Goal: Task Accomplishment & Management: Complete application form

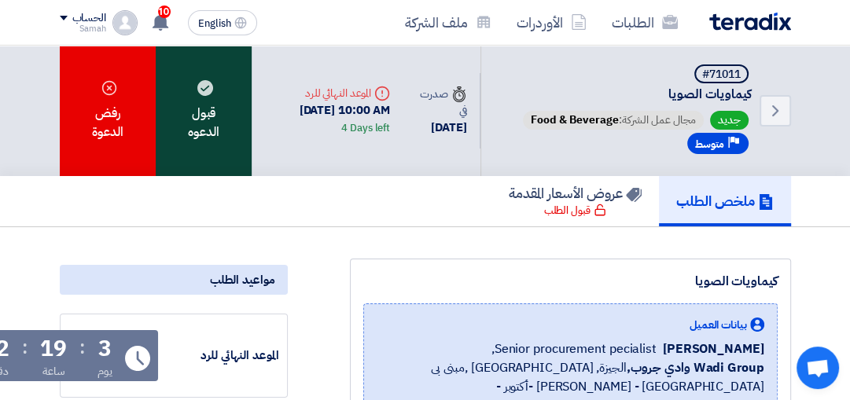
click at [190, 109] on div "قبول الدعوه" at bounding box center [204, 111] width 96 height 131
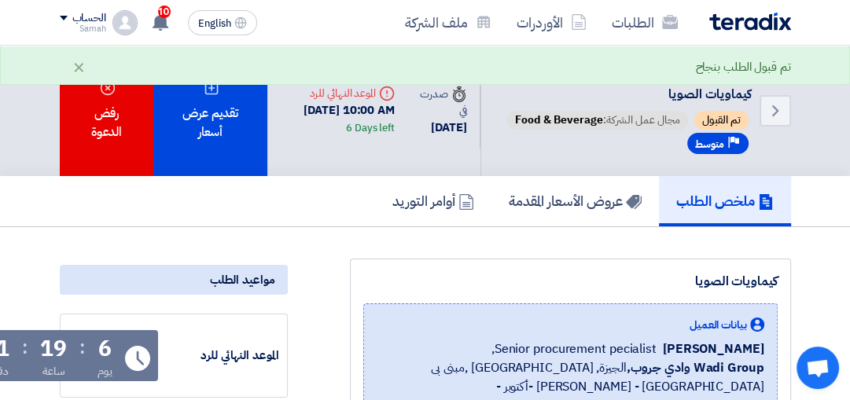
click at [190, 109] on div "تقديم عرض أسعار" at bounding box center [209, 111] width 113 height 131
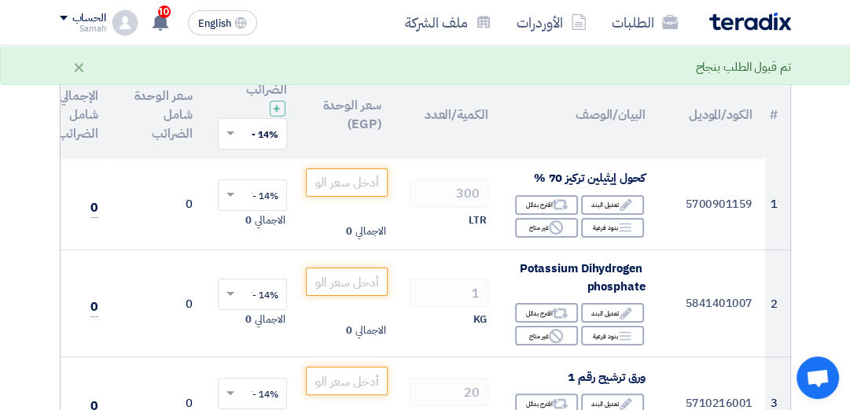
scroll to position [197, 0]
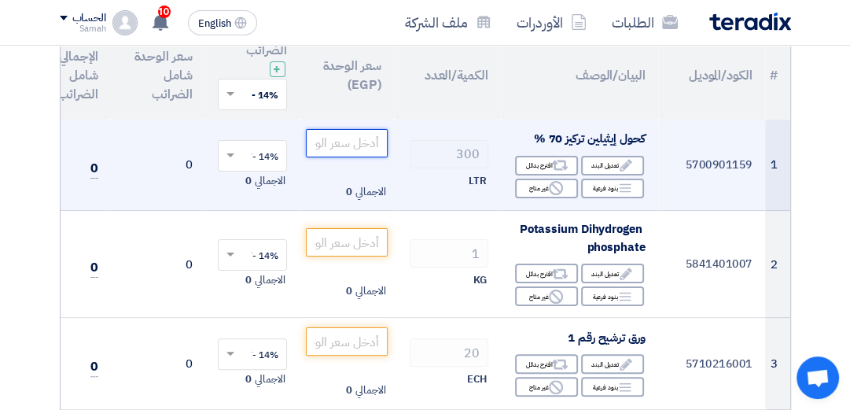
click at [357, 143] on input "number" at bounding box center [347, 143] width 82 height 28
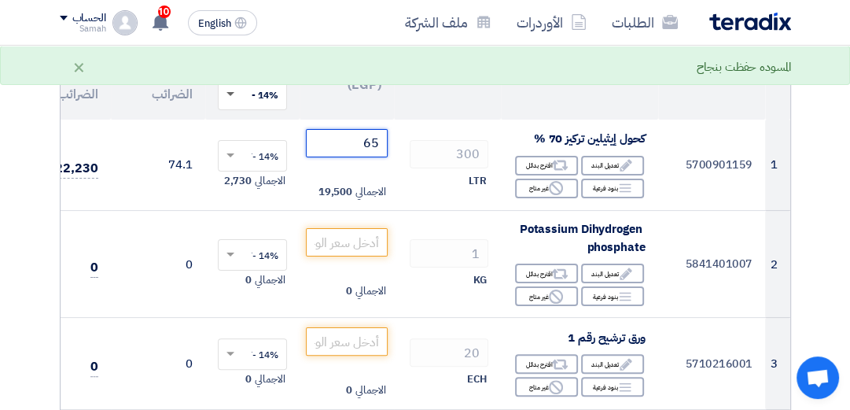
type input "65"
click at [226, 96] on span at bounding box center [229, 94] width 20 height 14
click at [249, 126] on span "14% -VAT" at bounding box center [256, 123] width 43 height 14
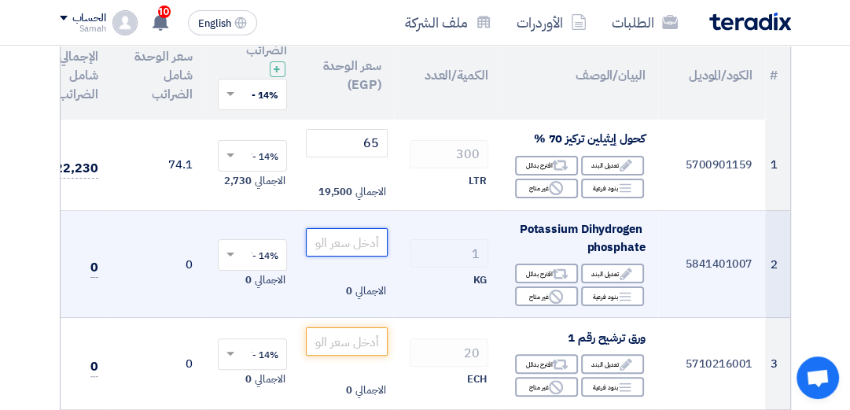
click at [359, 241] on input "number" at bounding box center [347, 242] width 82 height 28
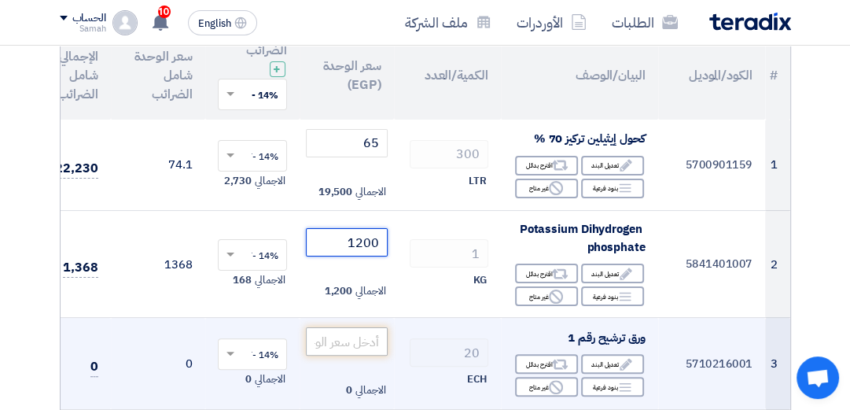
type input "1200"
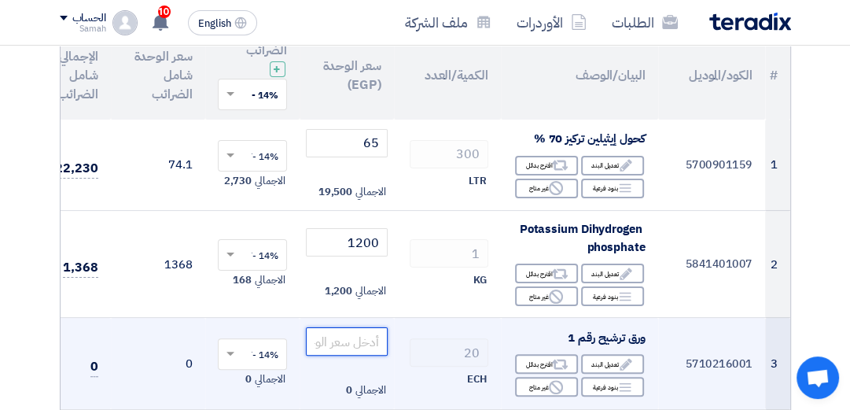
click at [354, 344] on input "number" at bounding box center [347, 341] width 82 height 28
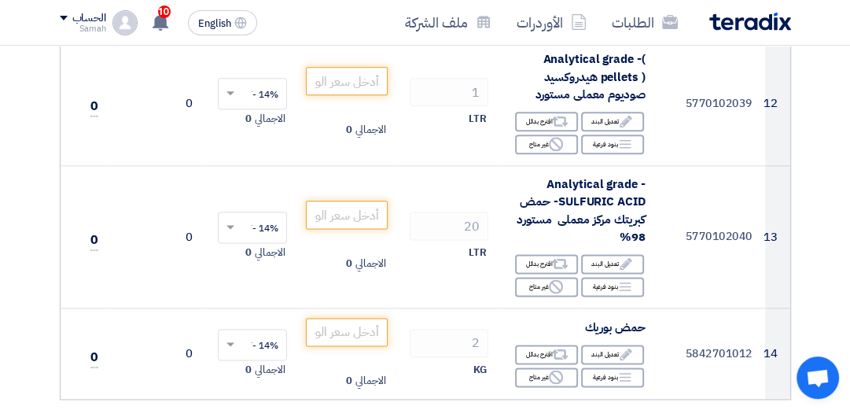
scroll to position [1380, 0]
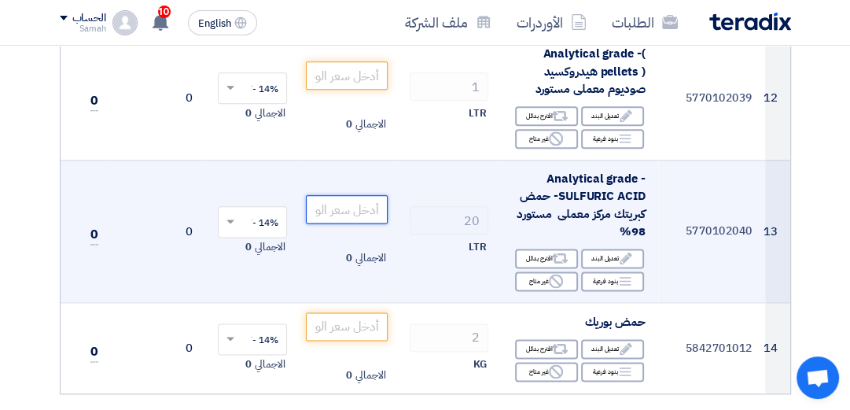
click at [368, 208] on input "number" at bounding box center [347, 209] width 82 height 28
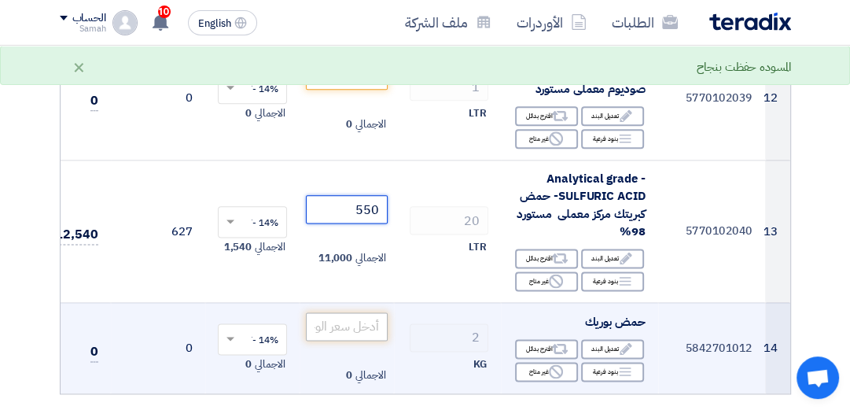
type input "550"
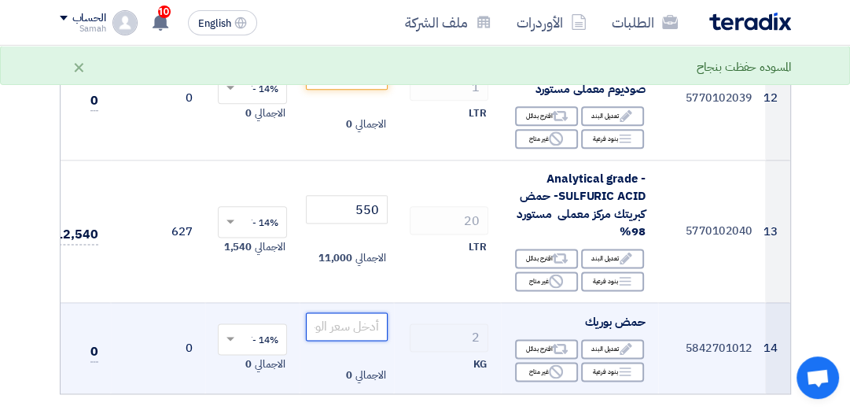
click at [360, 332] on input "number" at bounding box center [347, 326] width 82 height 28
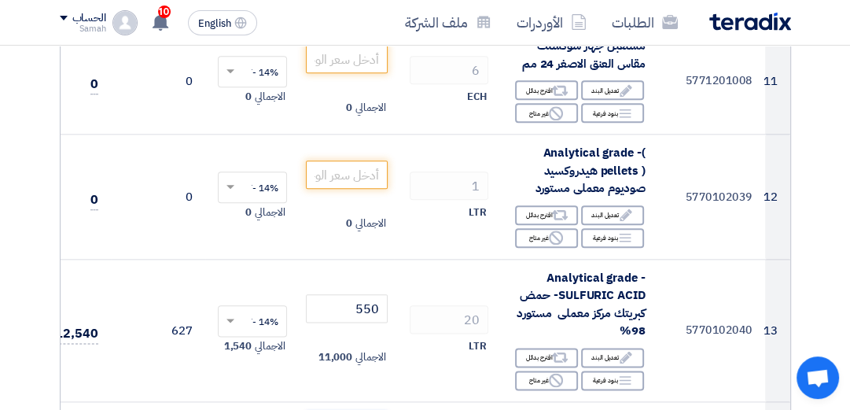
scroll to position [1277, 0]
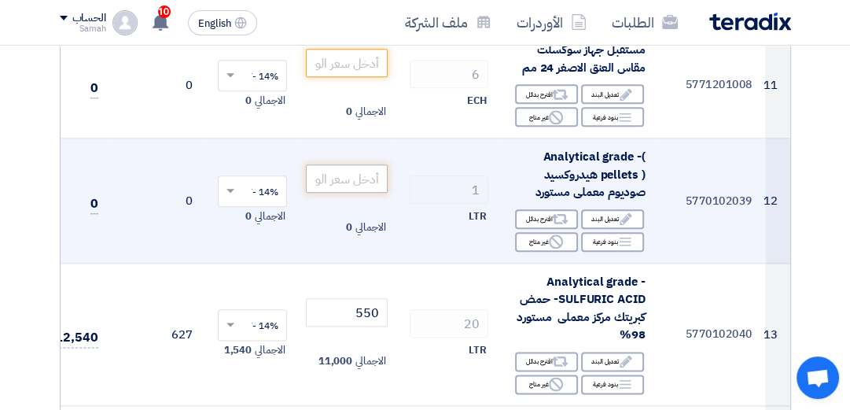
type input "1300"
click at [343, 180] on input "number" at bounding box center [347, 178] width 82 height 28
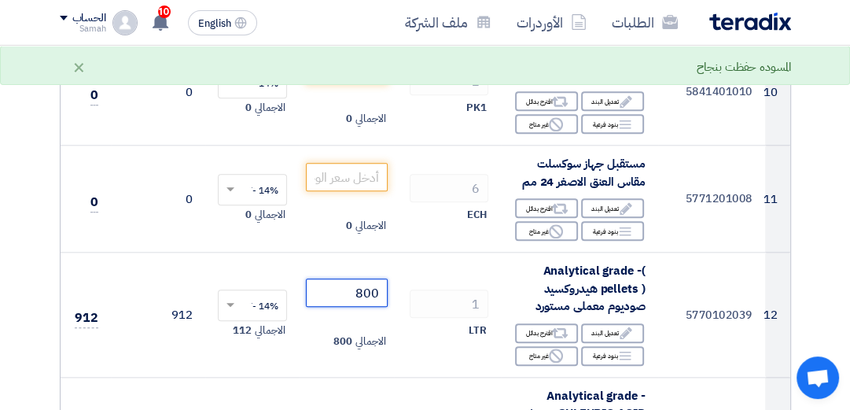
scroll to position [1154, 0]
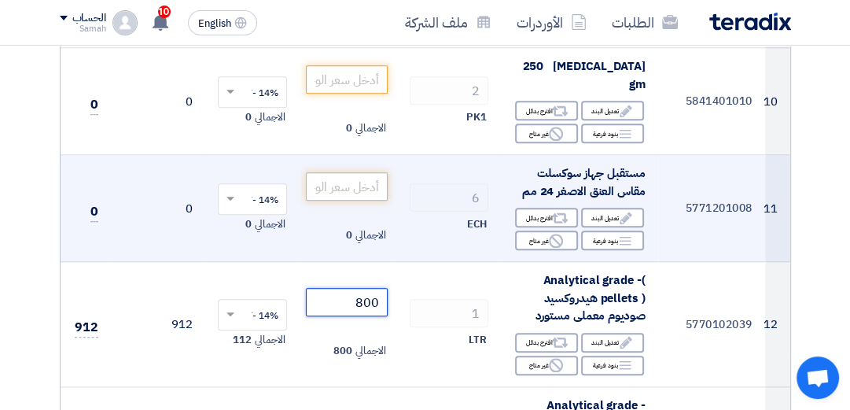
type input "800"
click at [342, 186] on input "number" at bounding box center [347, 186] width 82 height 28
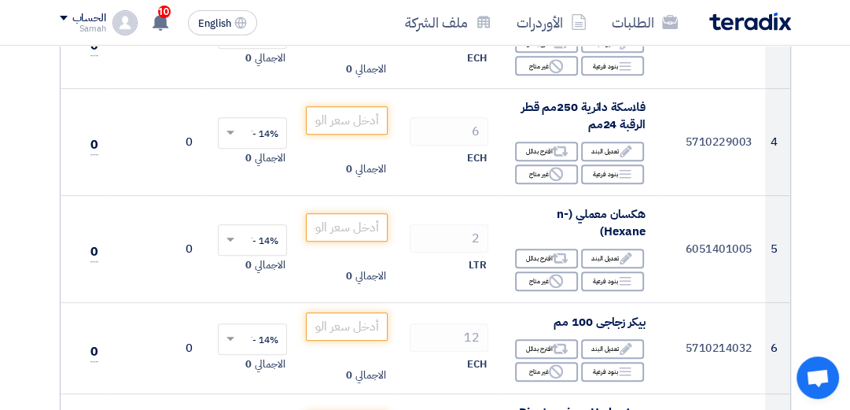
scroll to position [522, 0]
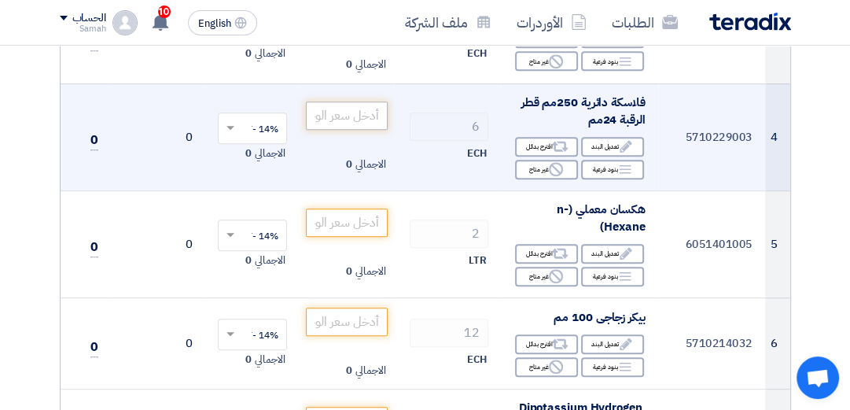
type input "550"
click at [342, 115] on input "number" at bounding box center [347, 115] width 82 height 28
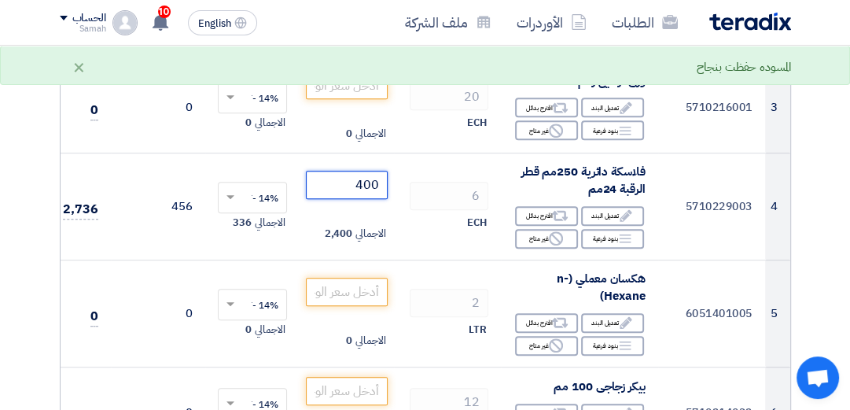
scroll to position [349, 0]
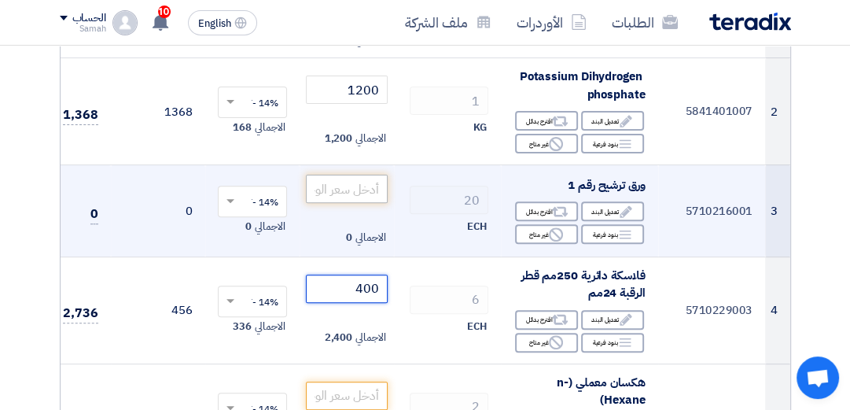
type input "400"
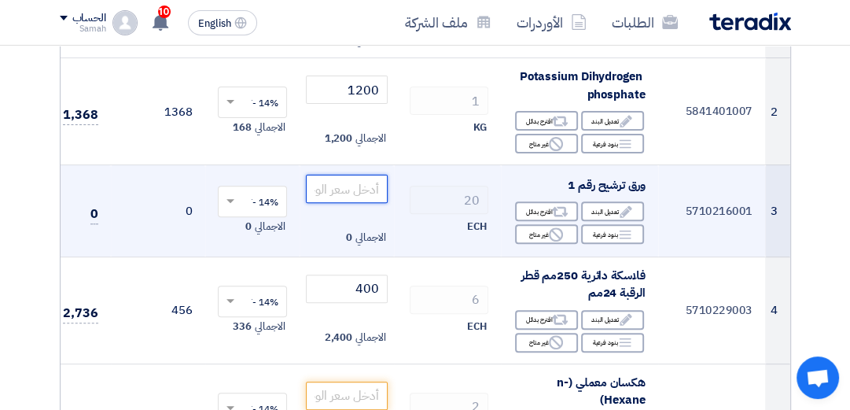
click at [333, 194] on input "number" at bounding box center [347, 189] width 82 height 28
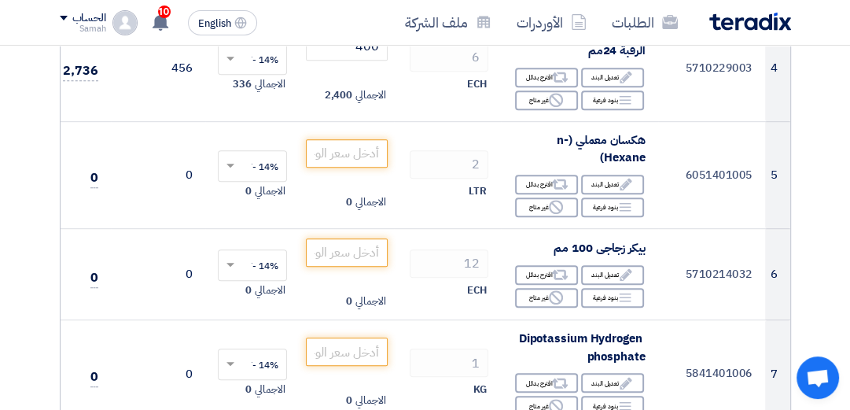
scroll to position [596, 0]
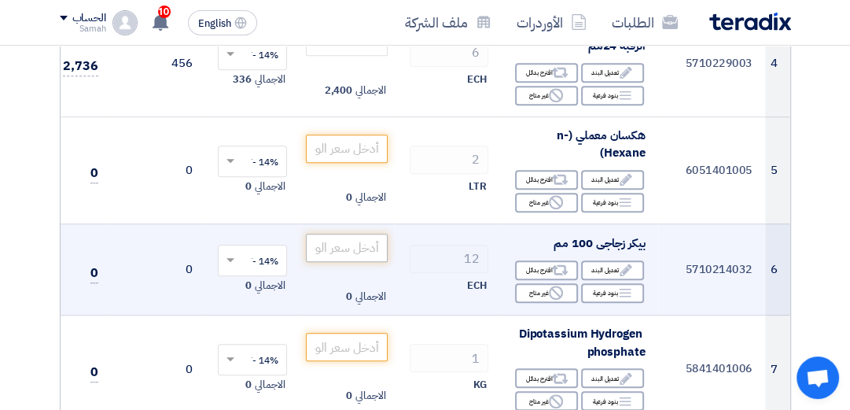
type input "720"
click at [352, 253] on input "number" at bounding box center [347, 248] width 82 height 28
type input "6"
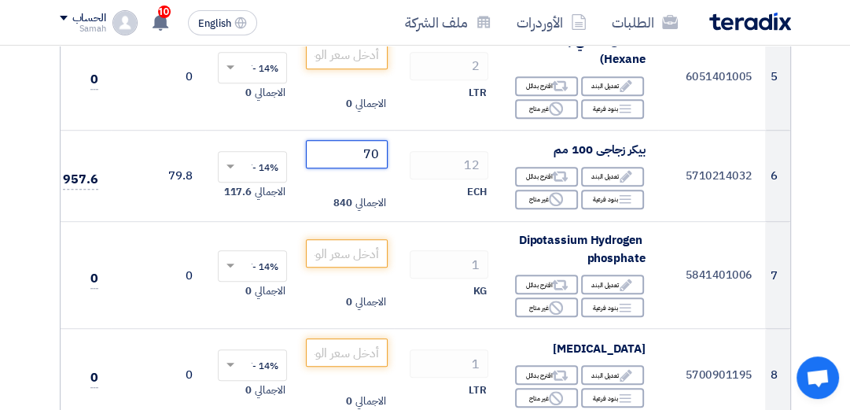
scroll to position [695, 0]
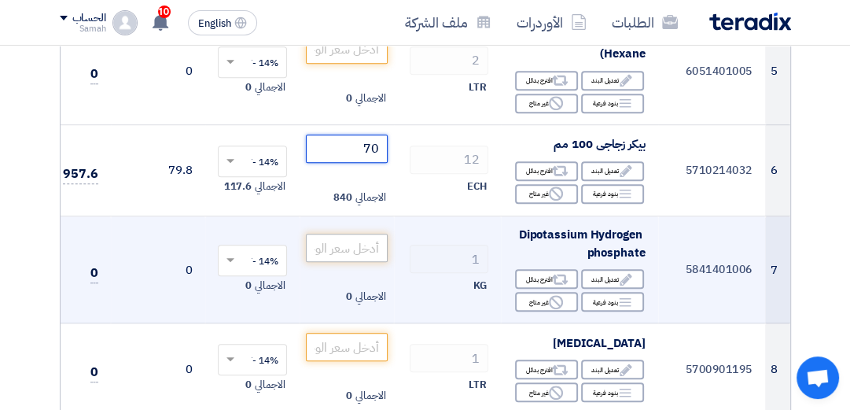
type input "70"
click at [362, 247] on input "number" at bounding box center [347, 248] width 82 height 28
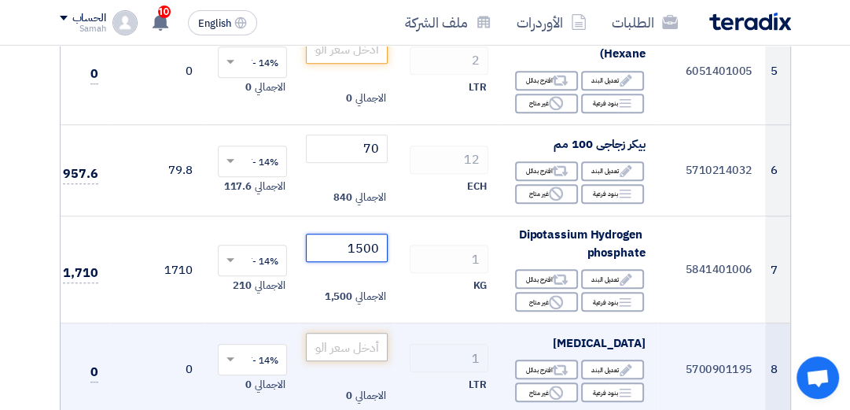
type input "1500"
click at [362, 352] on input "number" at bounding box center [347, 347] width 82 height 28
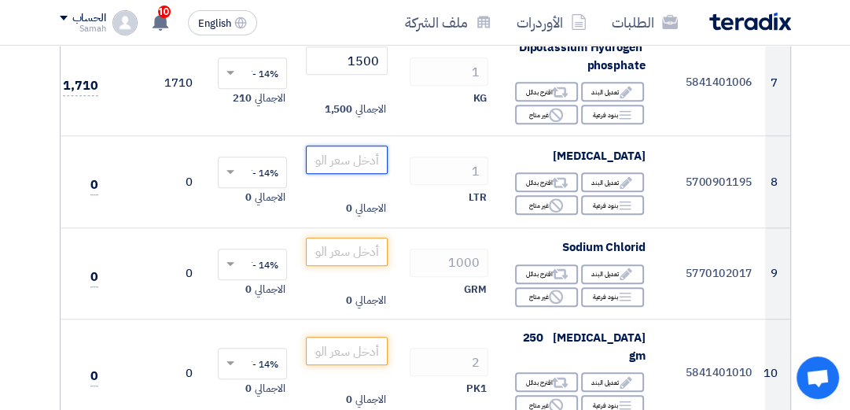
scroll to position [887, 0]
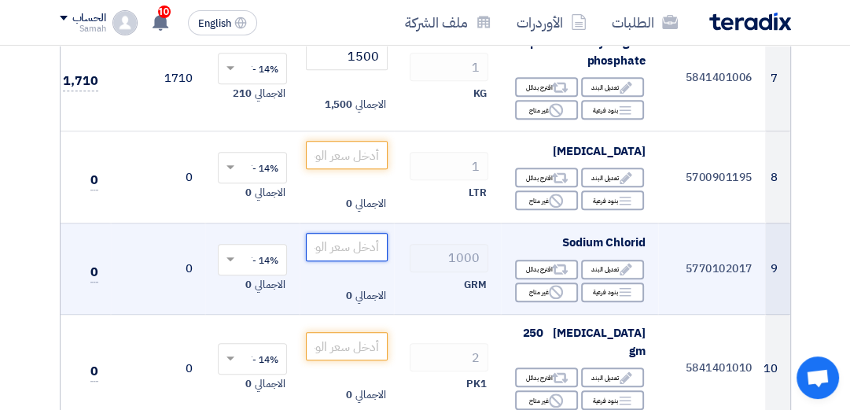
click at [351, 245] on input "number" at bounding box center [347, 247] width 82 height 28
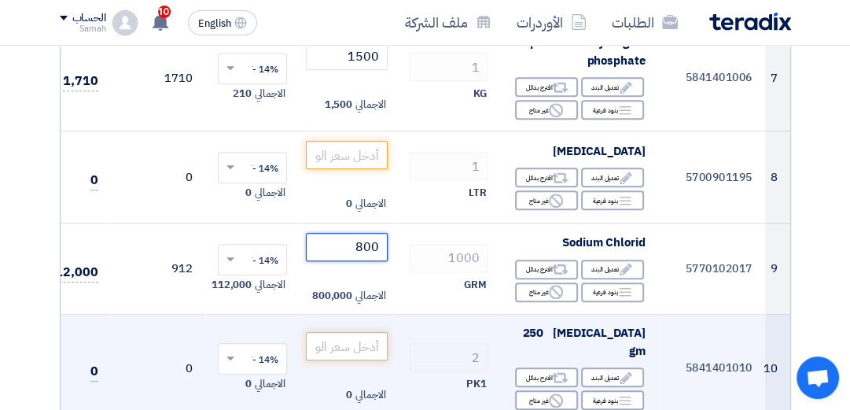
type input "800"
click at [349, 341] on input "number" at bounding box center [347, 346] width 82 height 28
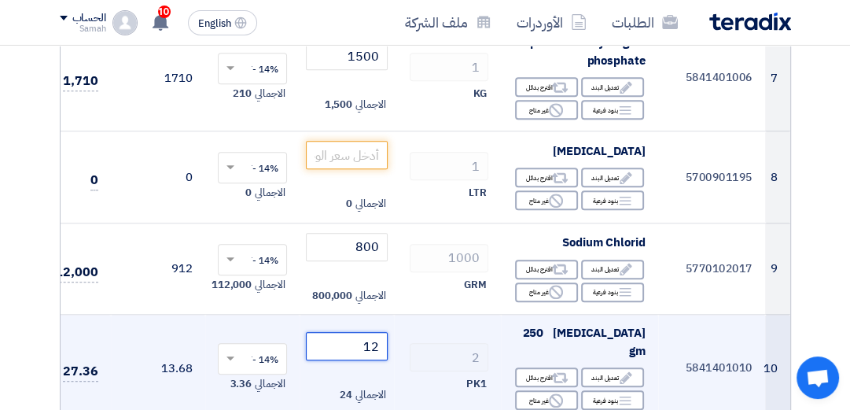
type input "1"
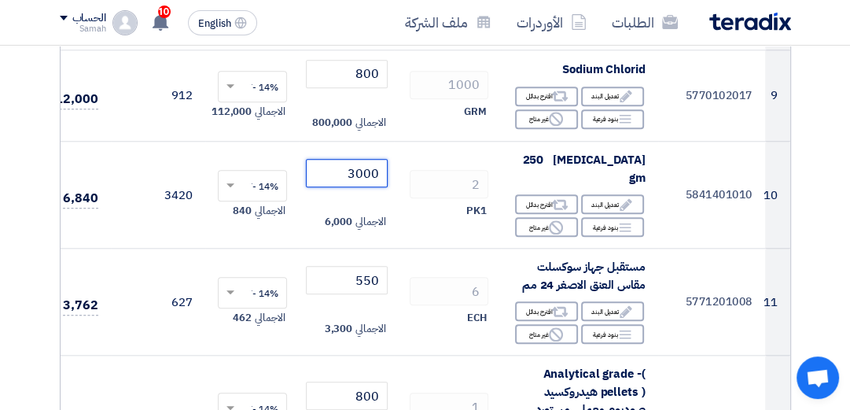
scroll to position [1055, 0]
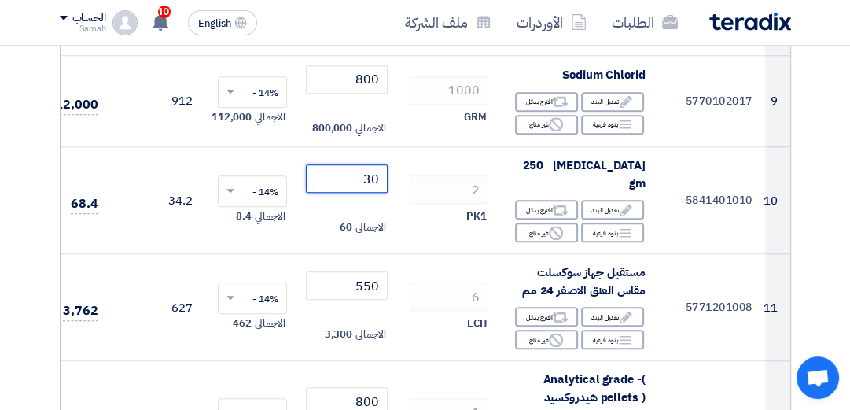
type input "3"
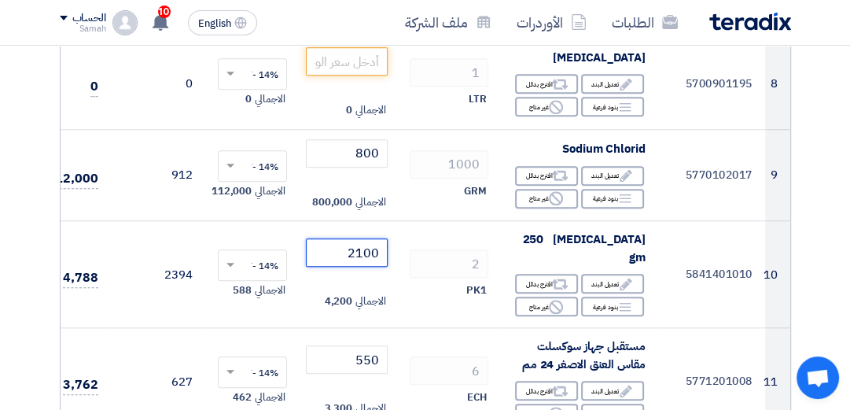
scroll to position [976, 0]
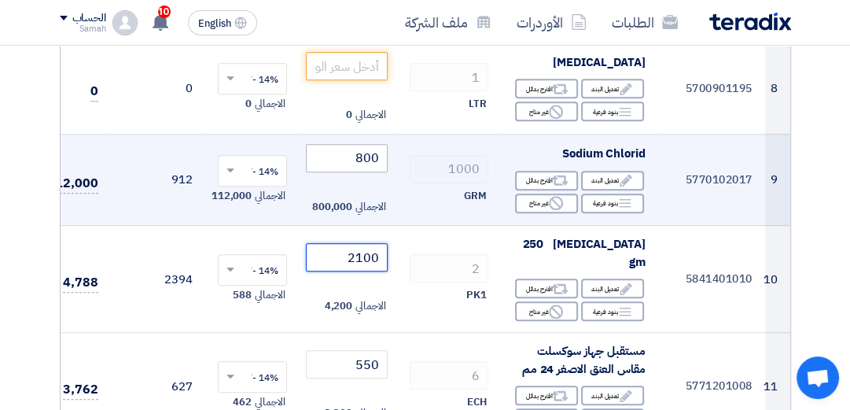
type input "2100"
drag, startPoint x: 344, startPoint y: 156, endPoint x: 381, endPoint y: 163, distance: 38.4
click at [381, 163] on input "800" at bounding box center [347, 158] width 82 height 28
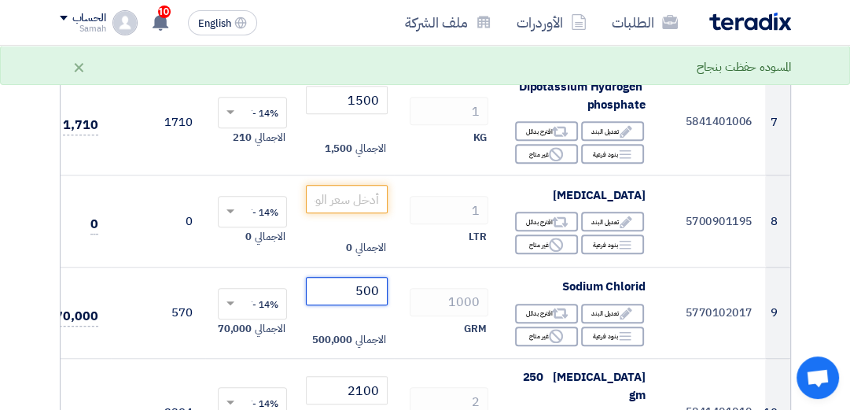
scroll to position [838, 0]
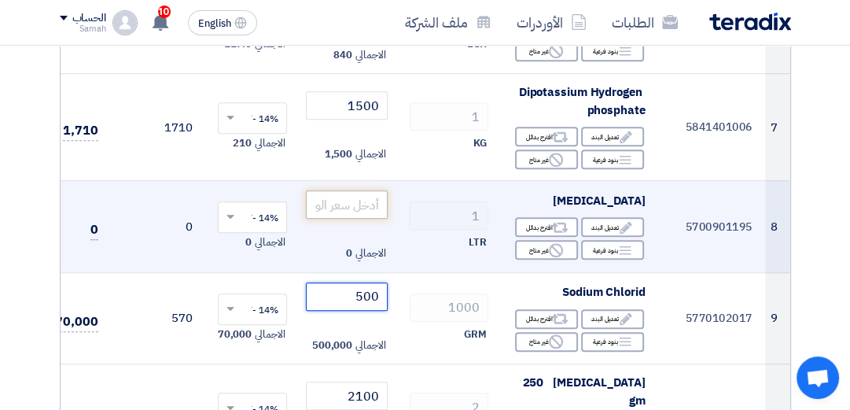
type input "500"
click at [340, 202] on input "number" at bounding box center [347, 204] width 82 height 28
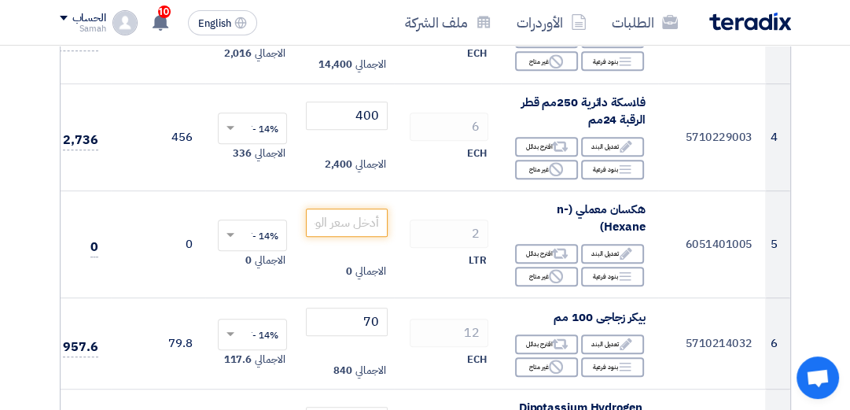
scroll to position [517, 0]
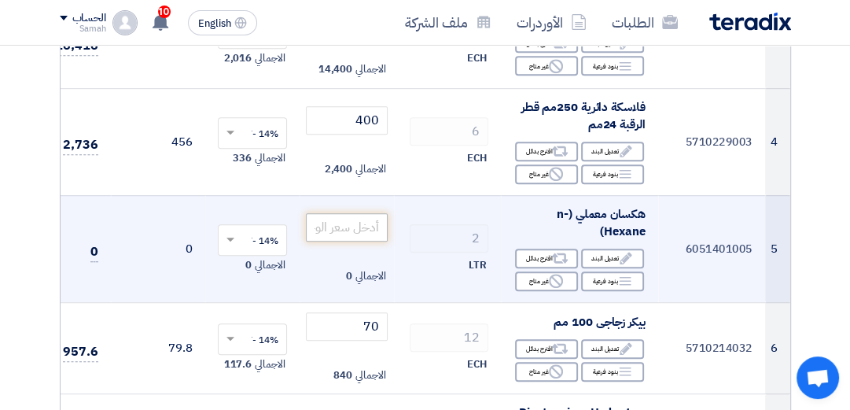
type input "750"
click at [334, 225] on input "number" at bounding box center [347, 227] width 82 height 28
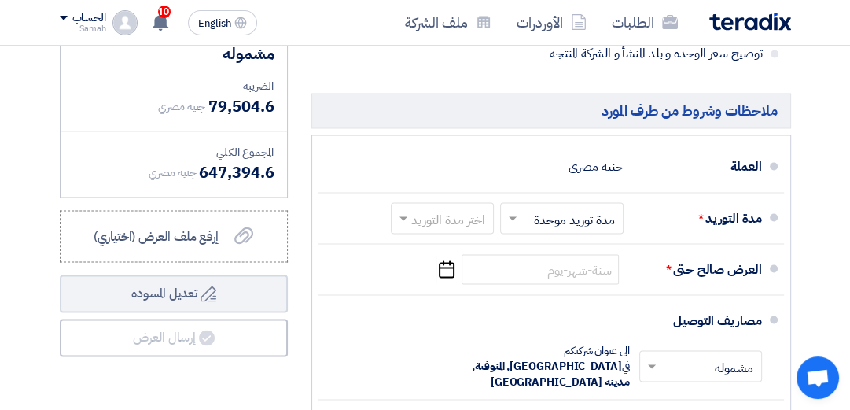
scroll to position [1898, 0]
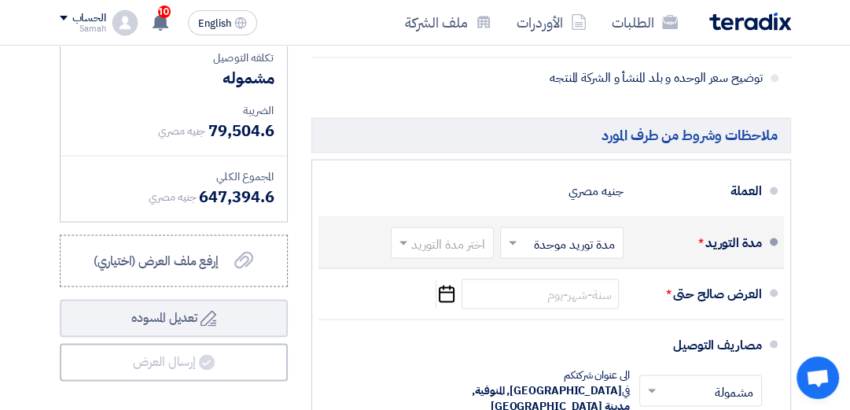
type input "2700"
click at [399, 250] on span at bounding box center [402, 242] width 20 height 16
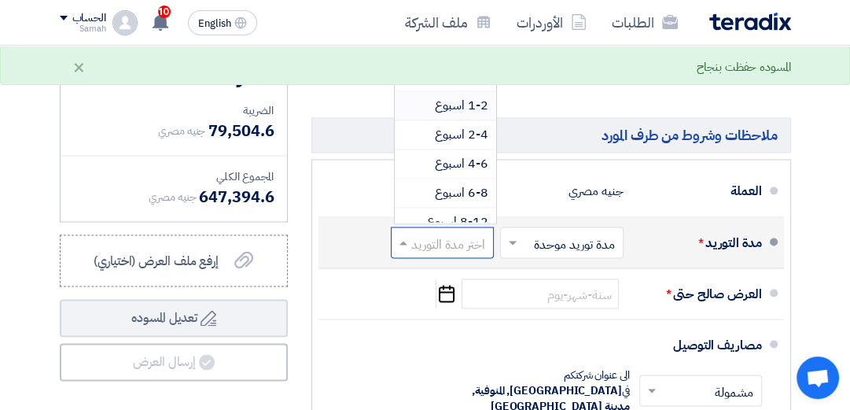
click at [458, 115] on span "1-2 اسبوع" at bounding box center [461, 105] width 53 height 19
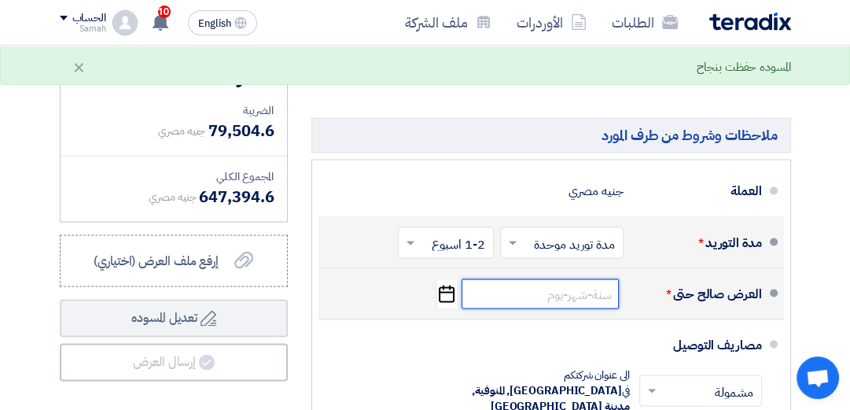
click at [552, 305] on input at bounding box center [540, 293] width 157 height 30
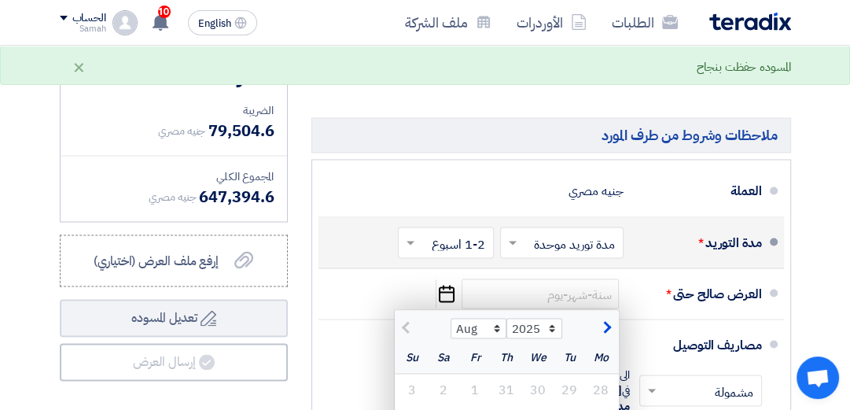
scroll to position [2208, 0]
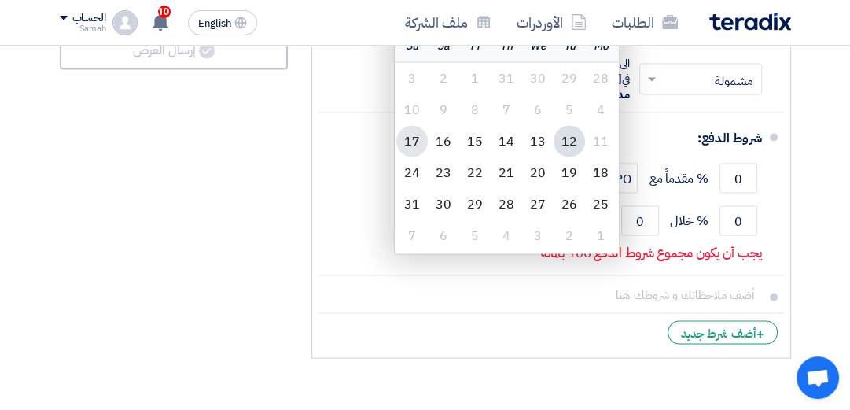
click at [414, 149] on div "17" at bounding box center [411, 141] width 31 height 31
type input "[DATE]"
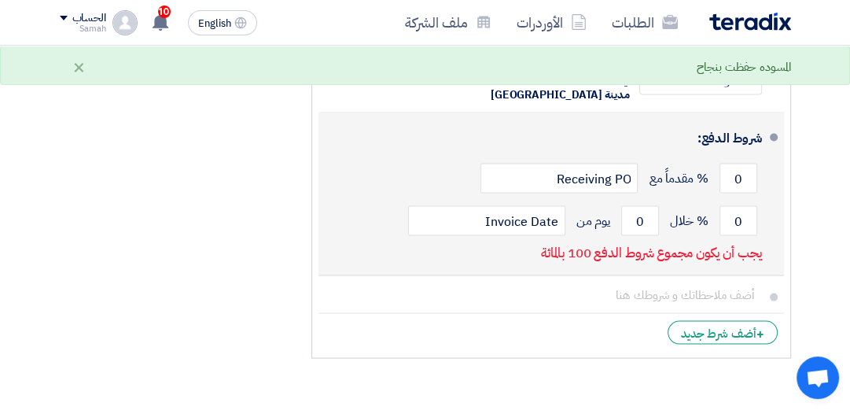
click at [609, 120] on div "شروط الدفع:" at bounding box center [553, 139] width 418 height 38
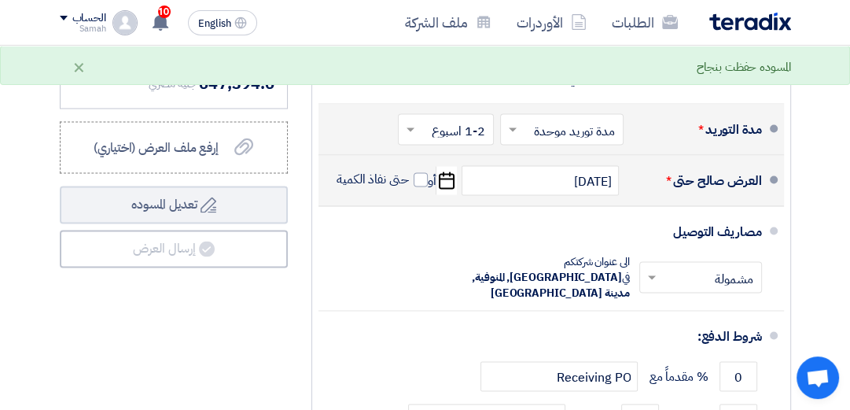
scroll to position [1972, 0]
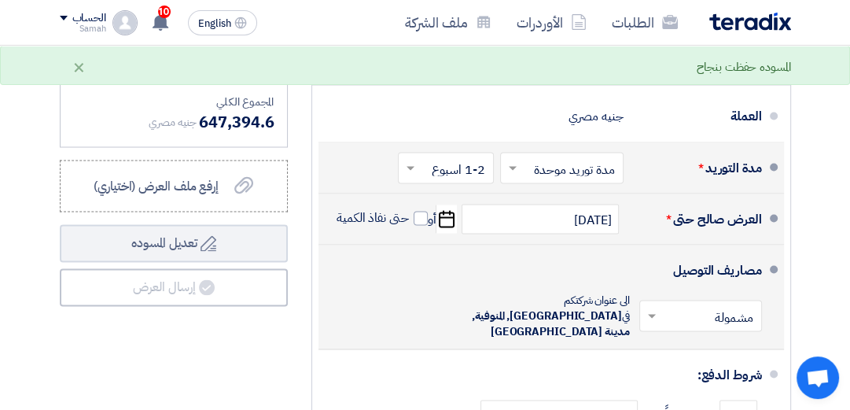
click at [653, 322] on input "text" at bounding box center [697, 317] width 115 height 23
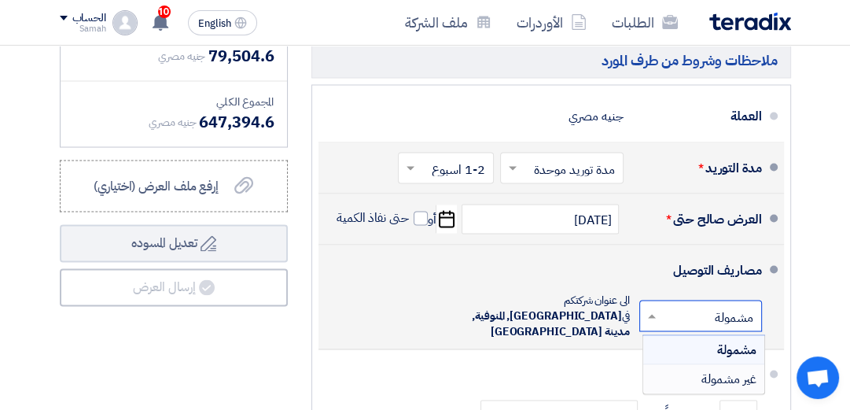
click at [723, 377] on span "غير مشمولة" at bounding box center [728, 378] width 55 height 19
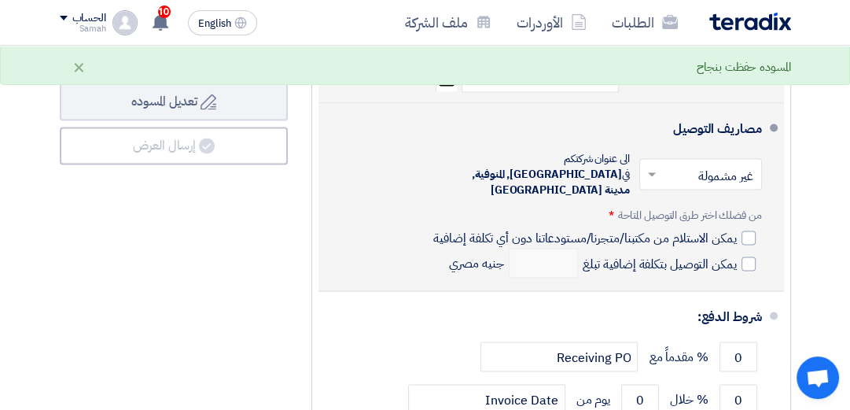
scroll to position [2170, 0]
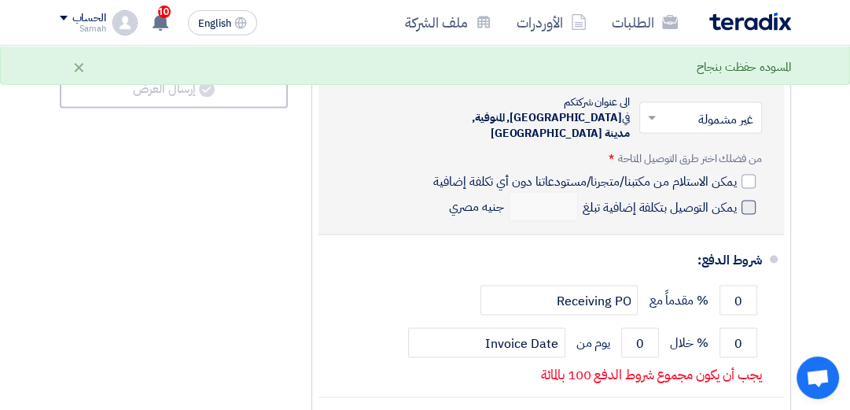
click at [744, 201] on span at bounding box center [749, 208] width 14 height 14
click at [737, 201] on input "يمكن التوصيل بتكلفة إضافية تبلغ" at bounding box center [658, 214] width 157 height 30
checkbox input "true"
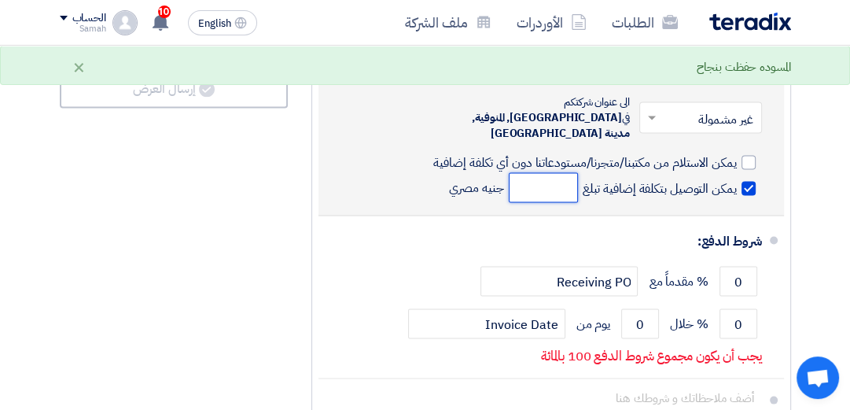
click at [538, 182] on input "number" at bounding box center [543, 188] width 69 height 30
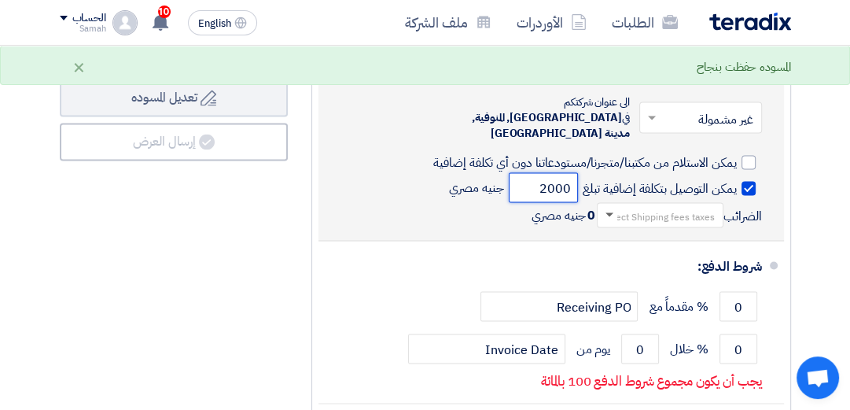
type input "2000"
click at [601, 208] on span at bounding box center [608, 216] width 20 height 16
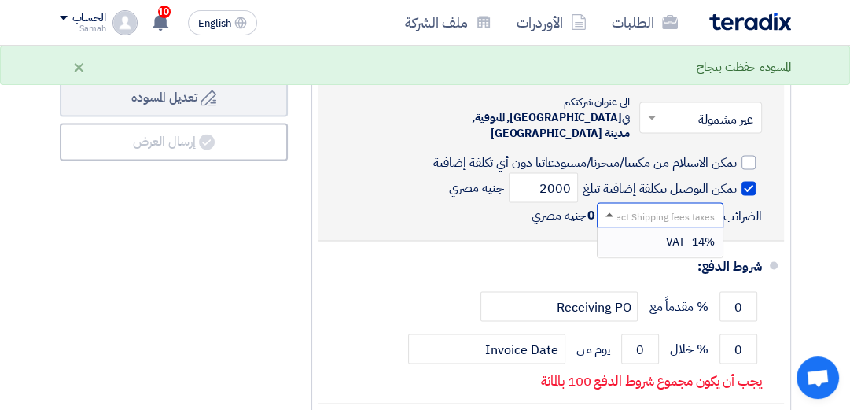
scroll to position [1, 0]
click at [637, 229] on div "14% -VAT" at bounding box center [660, 242] width 125 height 28
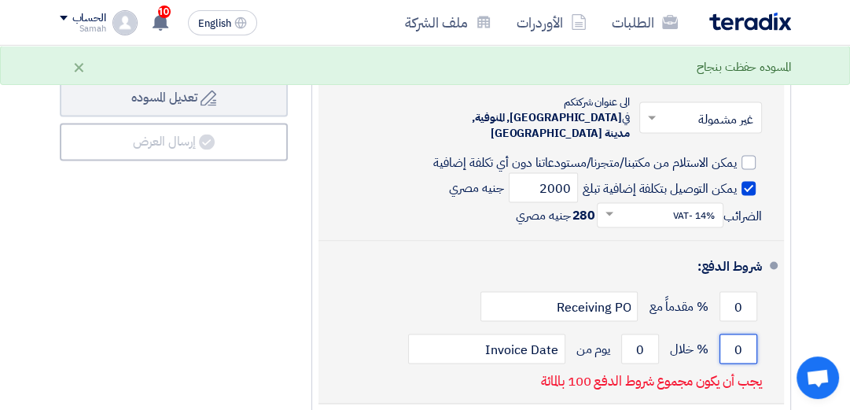
drag, startPoint x: 746, startPoint y: 334, endPoint x: 716, endPoint y: 341, distance: 29.8
click at [716, 341] on div "0 % خلال 0 يوم من Invoice Date" at bounding box center [546, 349] width 431 height 42
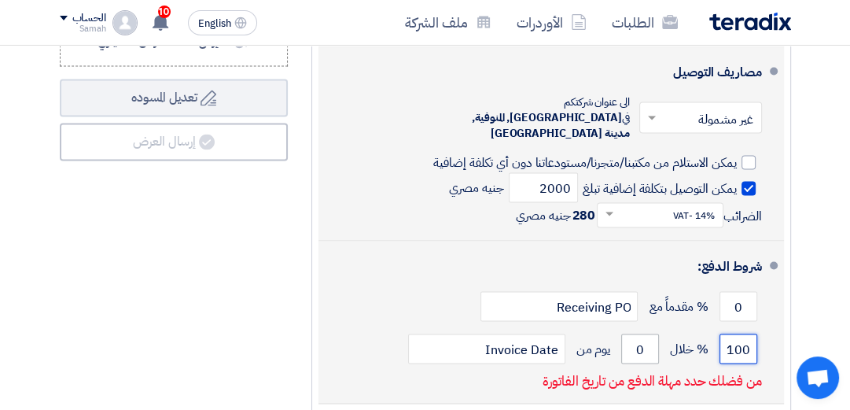
type input "100"
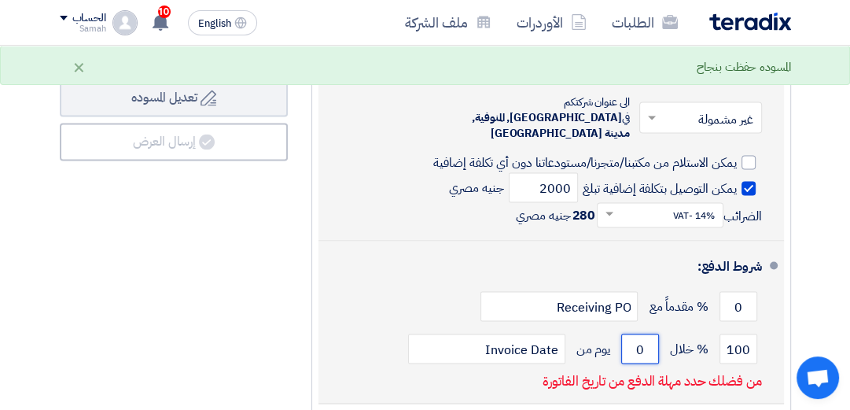
drag, startPoint x: 651, startPoint y: 338, endPoint x: 620, endPoint y: 352, distance: 33.5
click at [621, 352] on input "0" at bounding box center [640, 349] width 38 height 30
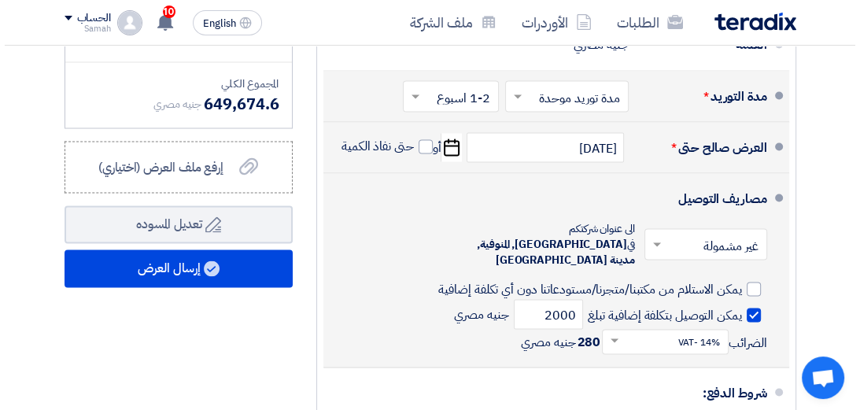
scroll to position [2069, 0]
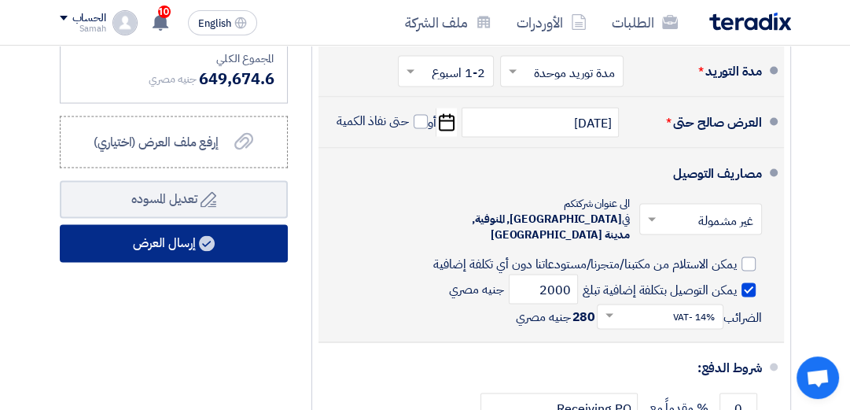
type input "30"
click at [137, 258] on button "إرسال العرض" at bounding box center [174, 243] width 228 height 38
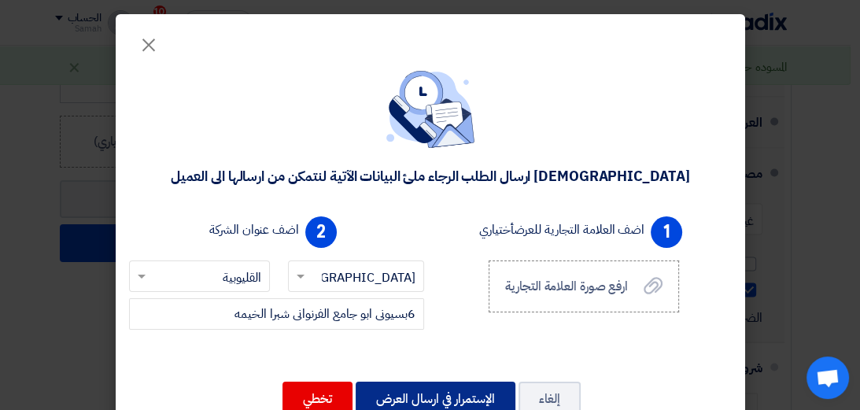
click at [431, 392] on button "الإستمرار في ارسال العرض" at bounding box center [435, 398] width 160 height 35
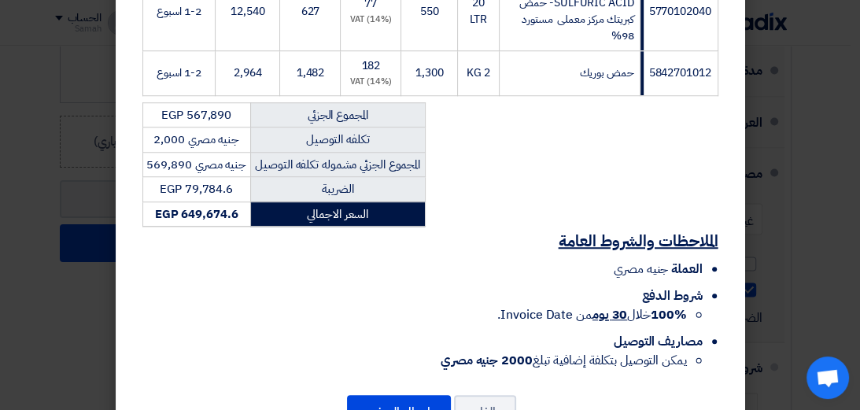
scroll to position [988, 0]
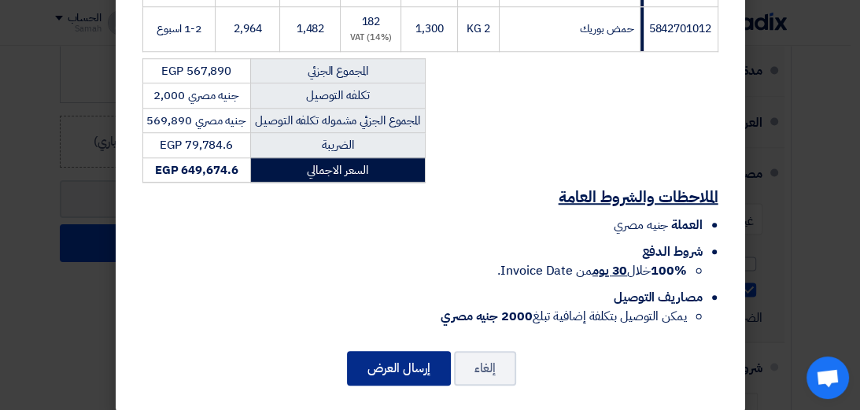
click at [407, 351] on button "إرسال العرض" at bounding box center [399, 368] width 104 height 35
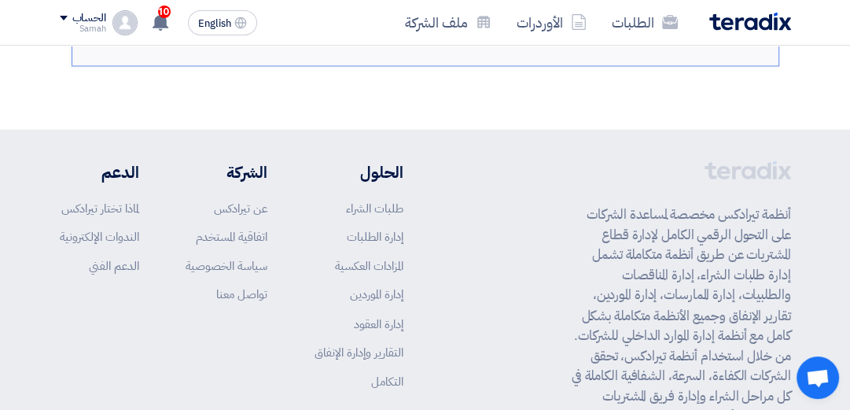
scroll to position [1961, 0]
